Goal: Task Accomplishment & Management: Use online tool/utility

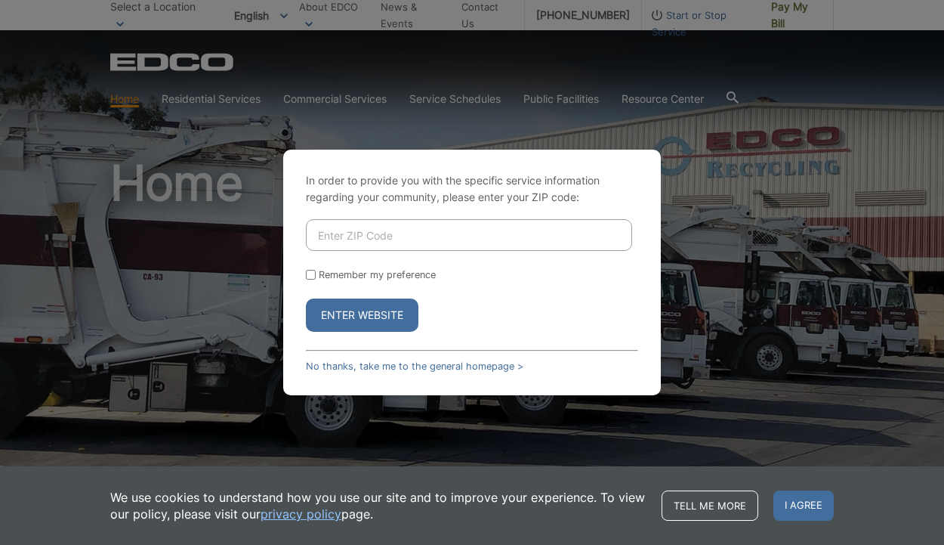
click at [398, 236] on input "Enter ZIP Code" at bounding box center [469, 235] width 326 height 32
type input "92019"
click at [362, 315] on button "Enter Website" at bounding box center [362, 314] width 113 height 33
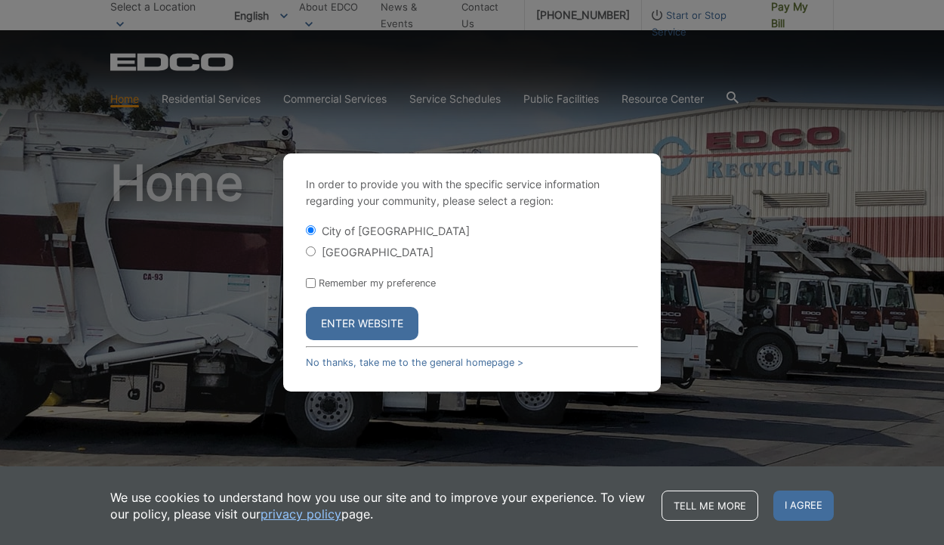
click at [363, 346] on hr at bounding box center [472, 347] width 332 height 2
click at [363, 325] on button "Enter Website" at bounding box center [362, 323] width 113 height 33
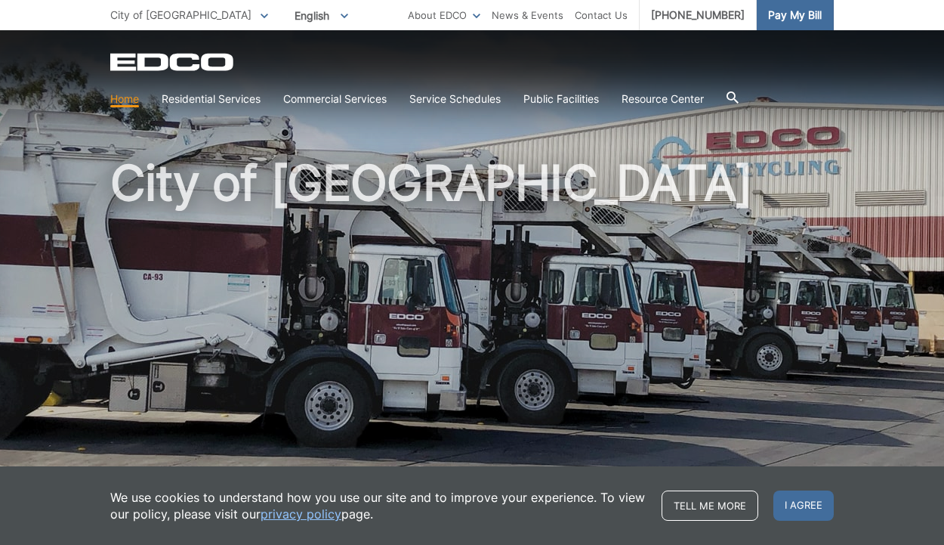
click at [799, 20] on span "Pay My Bill" at bounding box center [795, 15] width 54 height 17
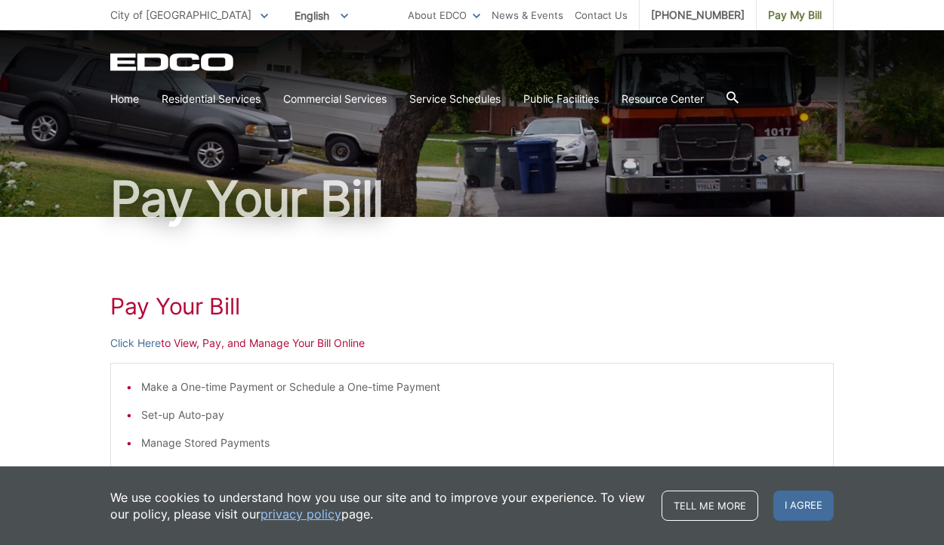
scroll to position [93, 0]
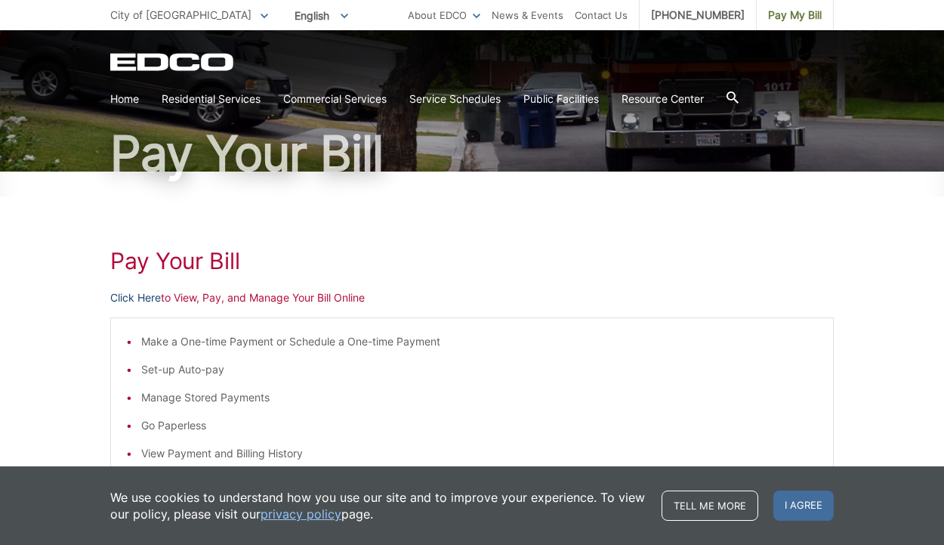
click at [150, 298] on link "Click Here" at bounding box center [135, 297] width 51 height 17
